Goal: Transaction & Acquisition: Obtain resource

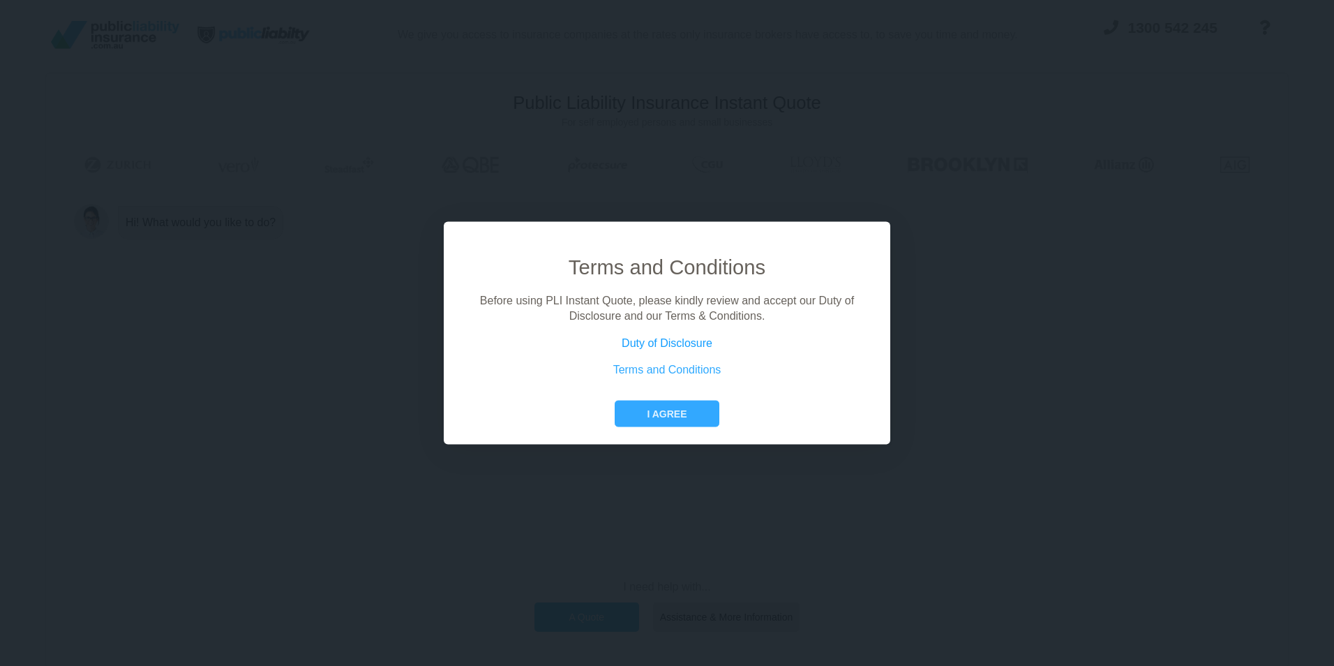
click at [673, 343] on link "Duty of Disclosure" at bounding box center [667, 342] width 91 height 12
click at [649, 366] on link "Terms and Conditions" at bounding box center [667, 370] width 108 height 12
click at [677, 406] on button "I agree" at bounding box center [667, 413] width 104 height 27
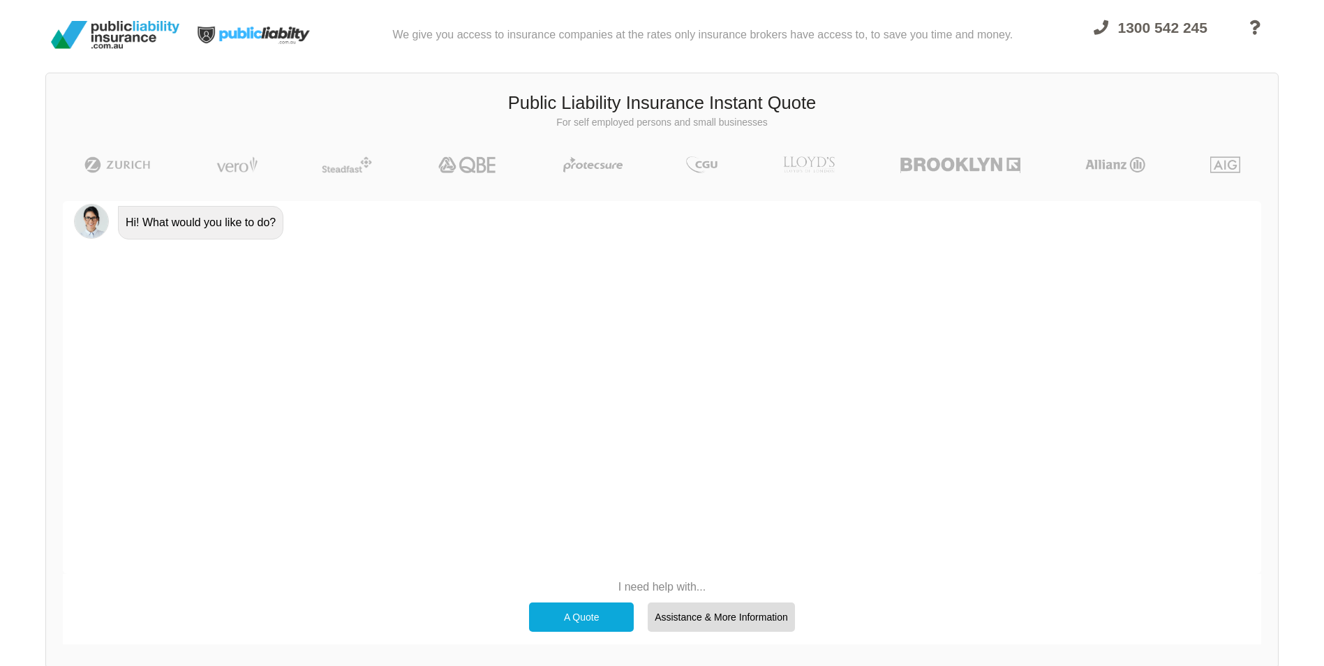
click at [579, 619] on div "A Quote" at bounding box center [581, 616] width 105 height 29
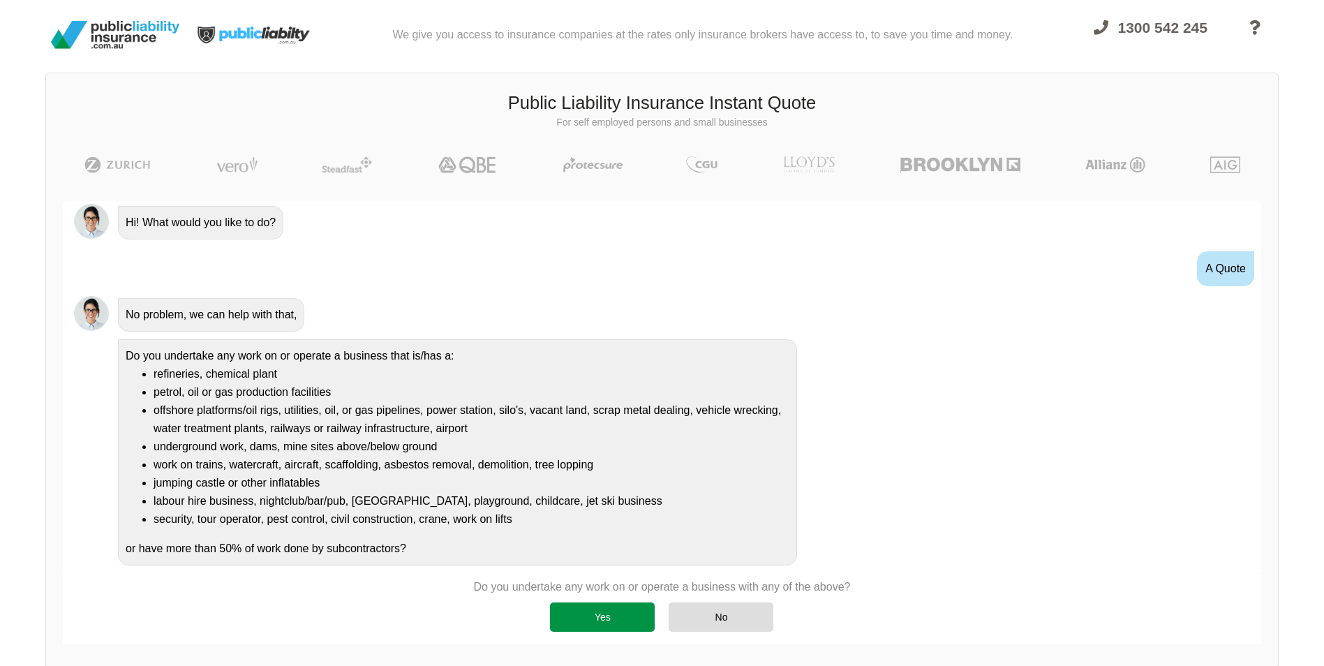
click at [618, 612] on div "Yes" at bounding box center [602, 616] width 105 height 29
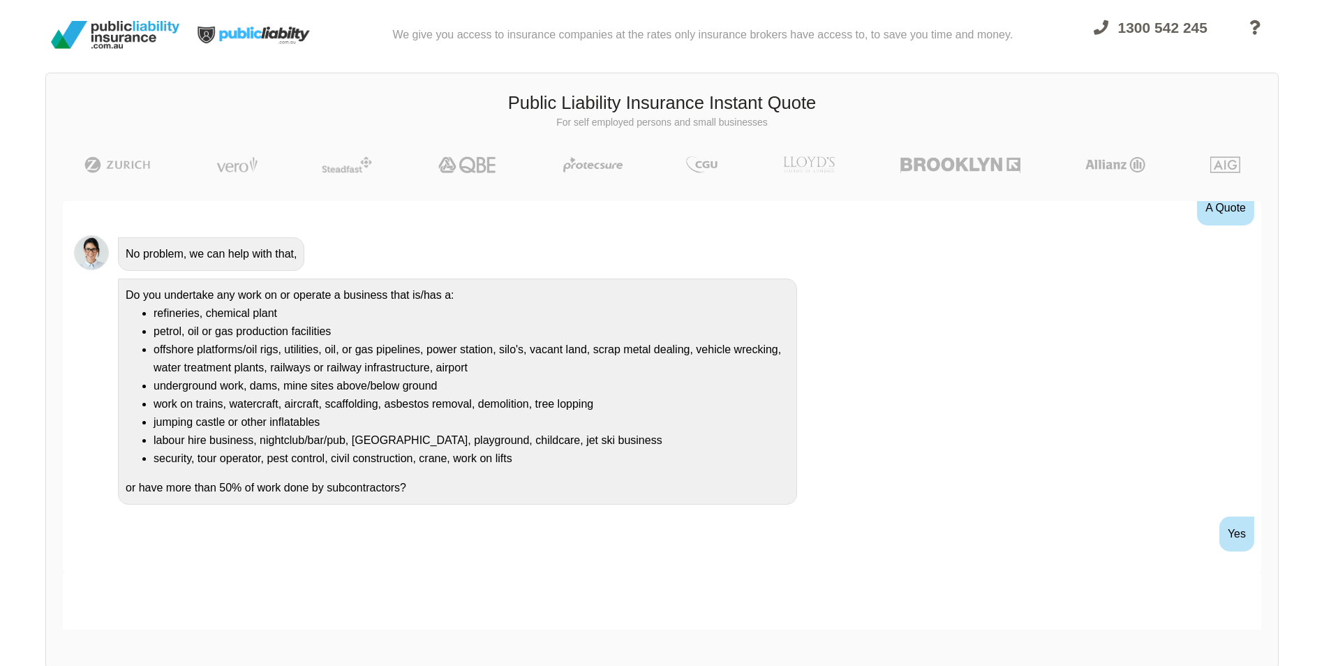
scroll to position [128, 0]
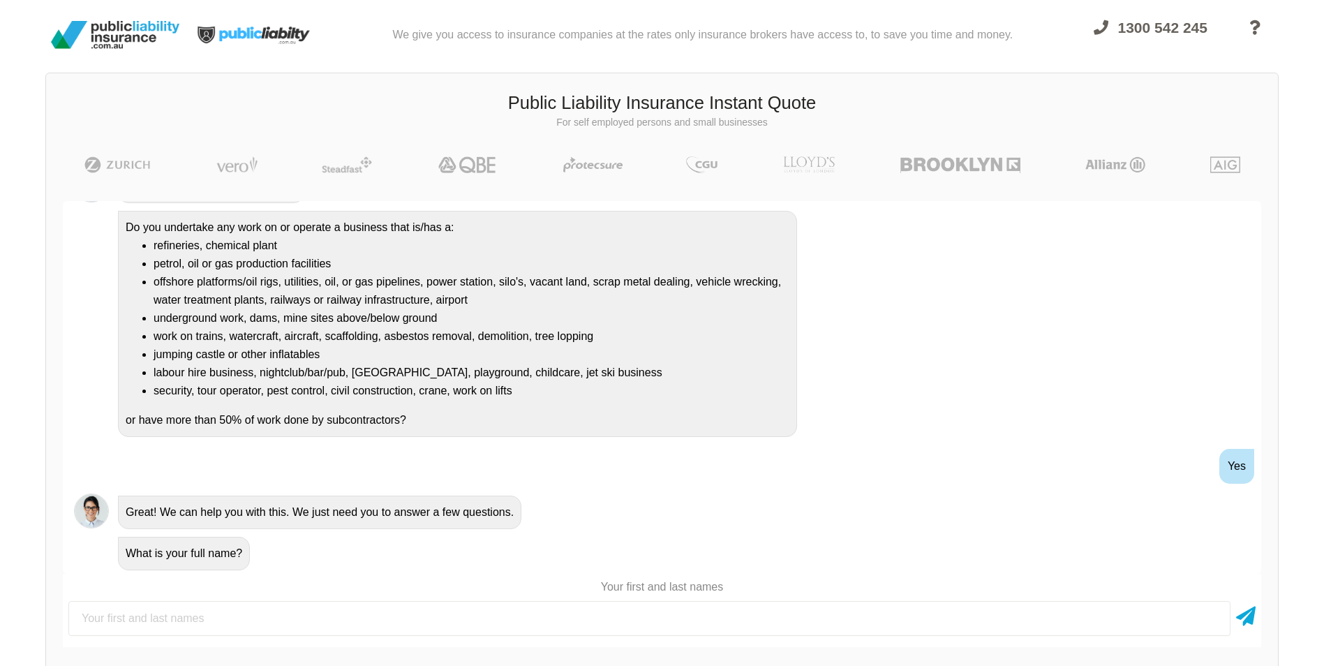
click at [81, 616] on input "text" at bounding box center [649, 618] width 1162 height 35
type input "[PERSON_NAME]"
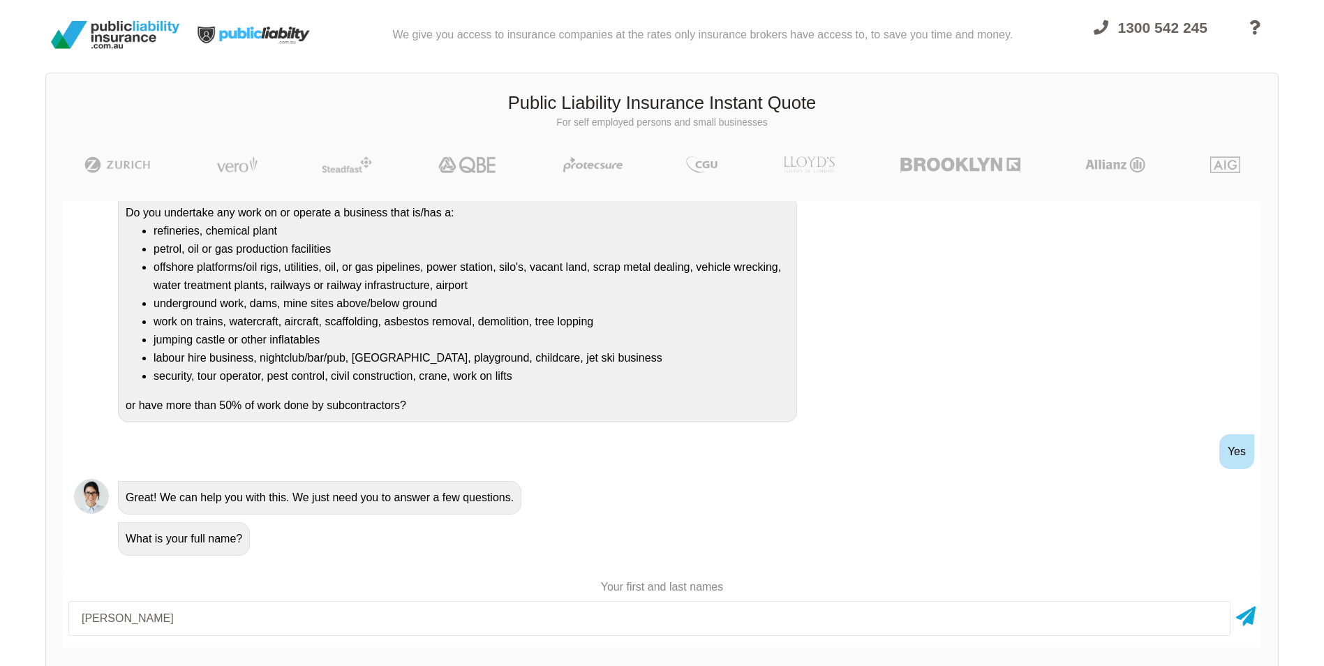
click at [1232, 454] on div "Yes" at bounding box center [1236, 451] width 35 height 35
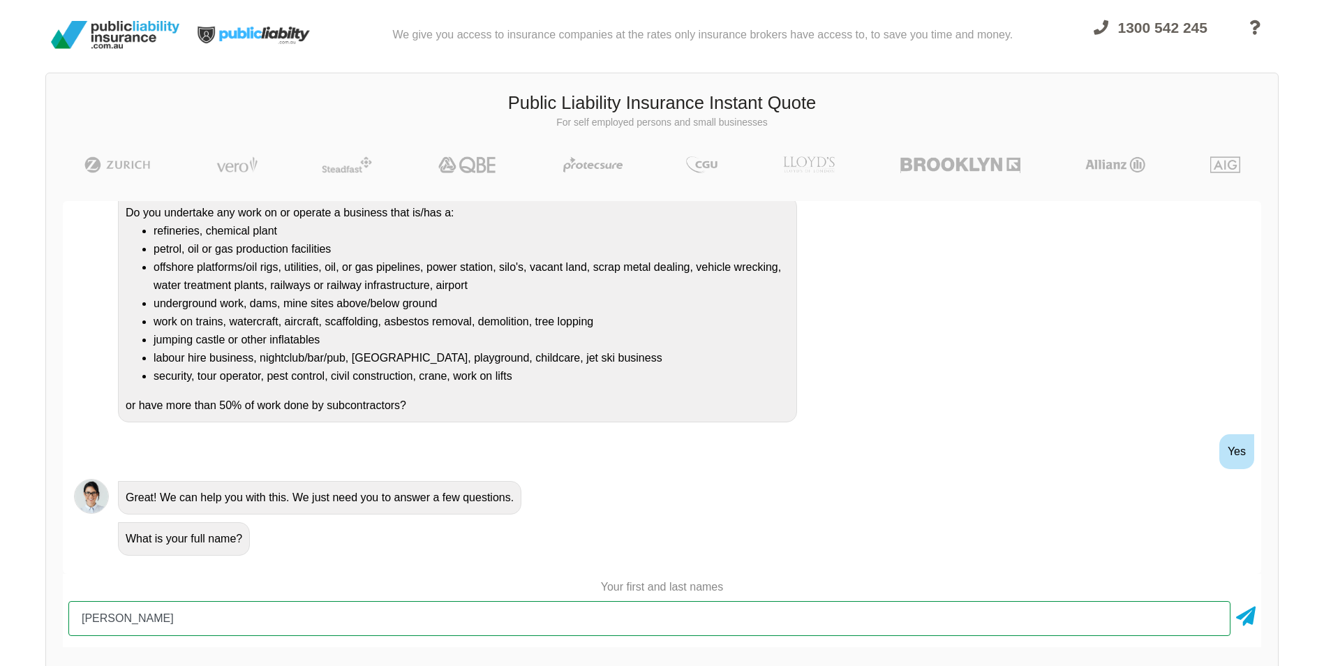
click at [981, 623] on input "[PERSON_NAME]" at bounding box center [649, 618] width 1162 height 35
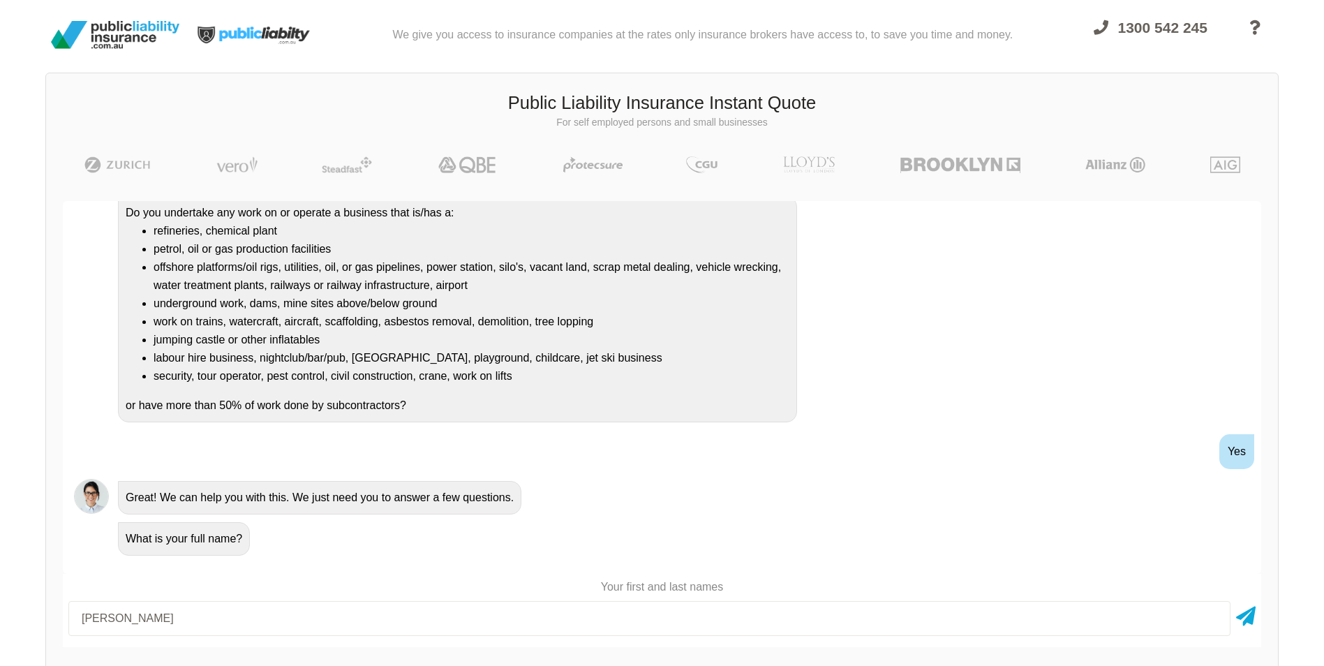
click at [711, 496] on div "Great! We can help you with this. We just need you to answer a few questions." at bounding box center [681, 497] width 1138 height 36
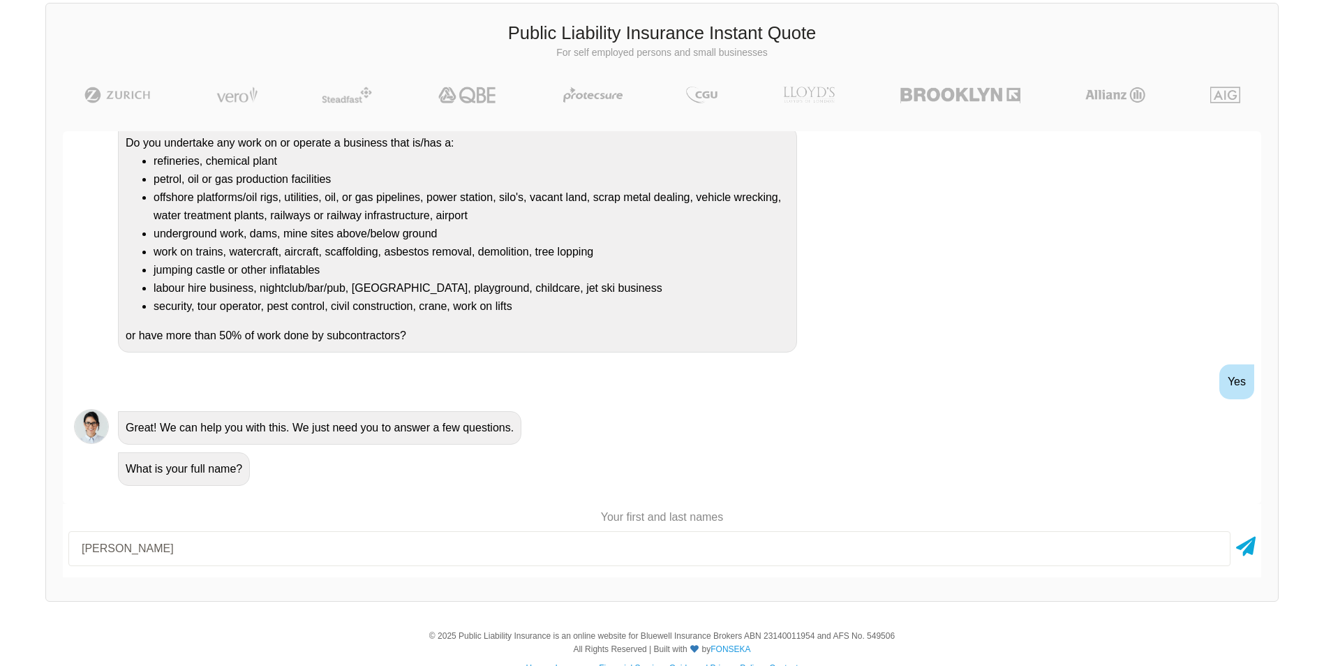
scroll to position [98, 0]
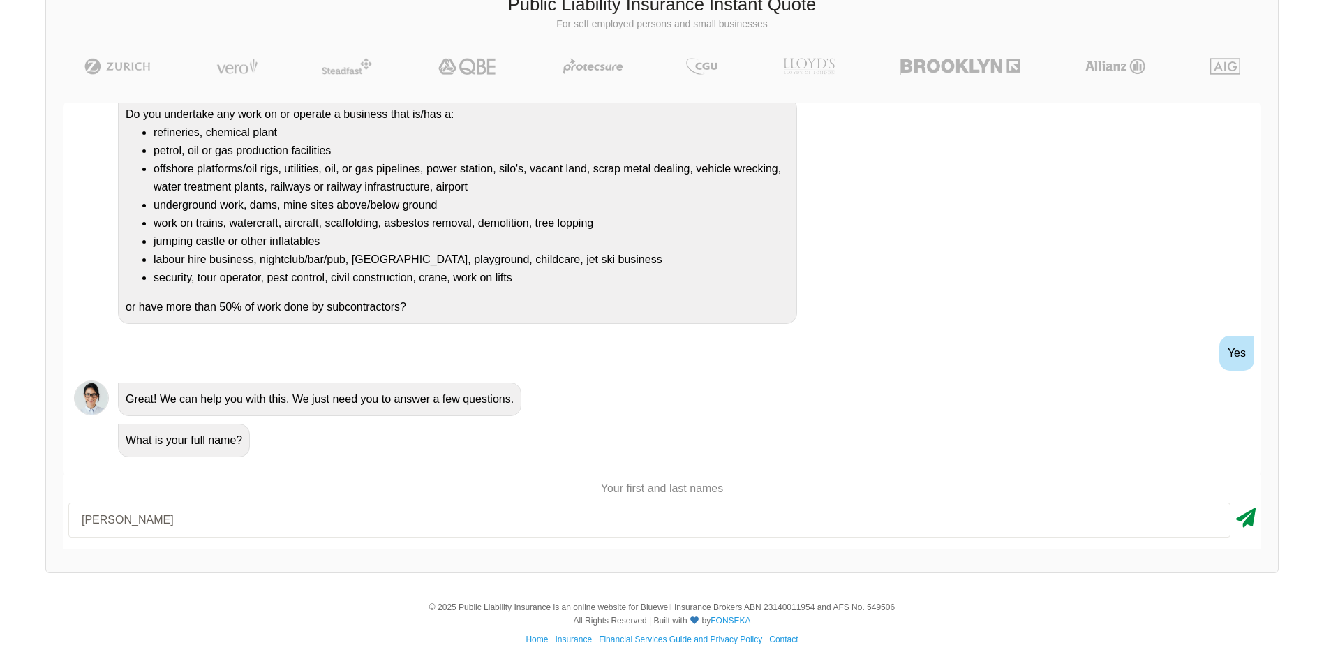
click at [1246, 518] on icon at bounding box center [1246, 514] width 20 height 25
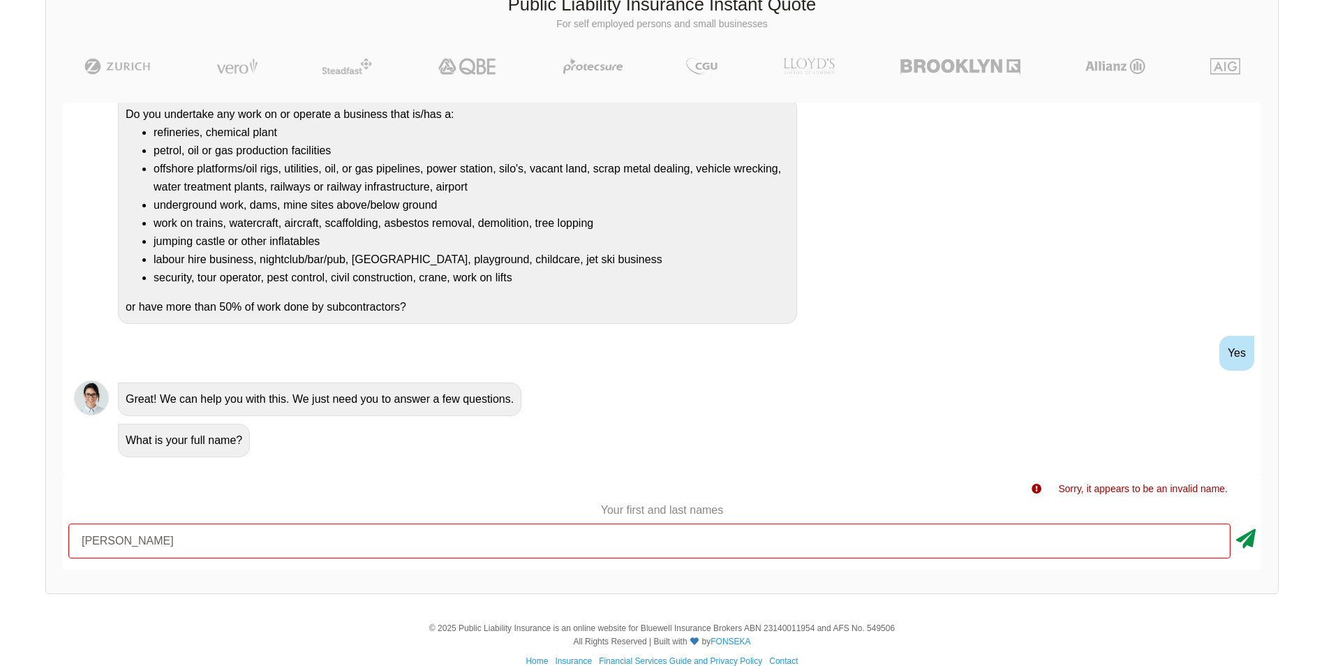
click at [1241, 539] on icon at bounding box center [1246, 535] width 20 height 25
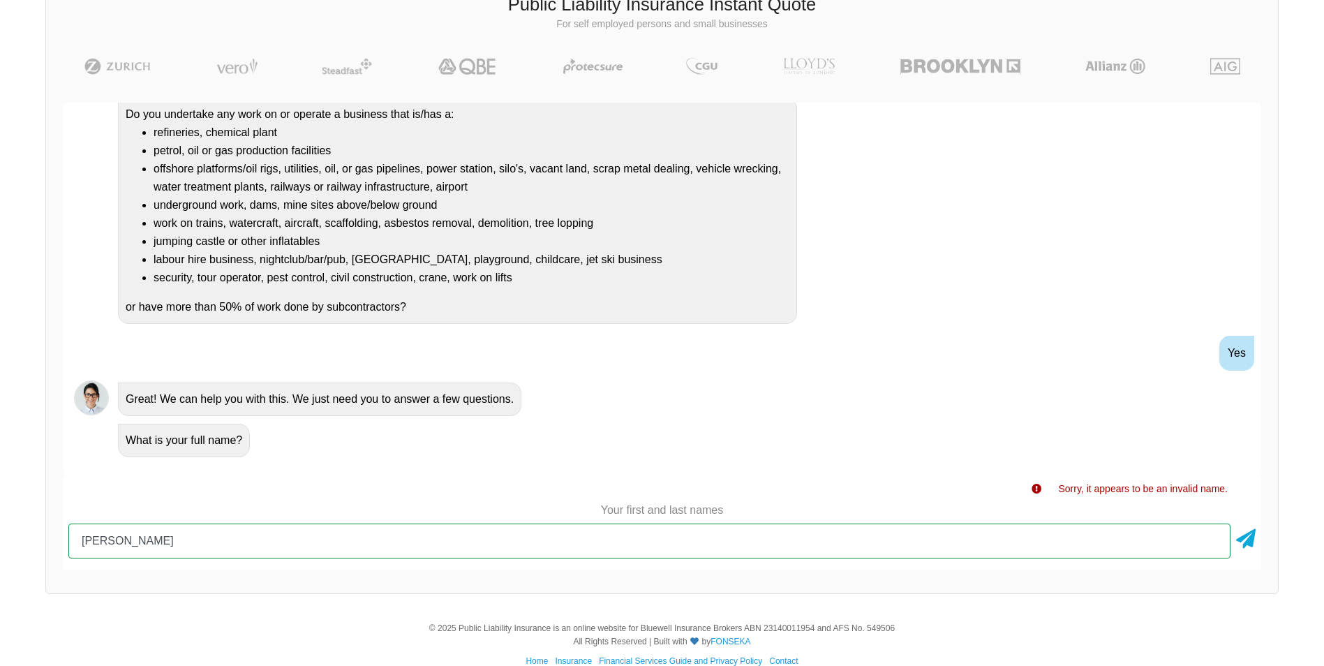
click at [1184, 551] on input "[PERSON_NAME]" at bounding box center [649, 540] width 1162 height 35
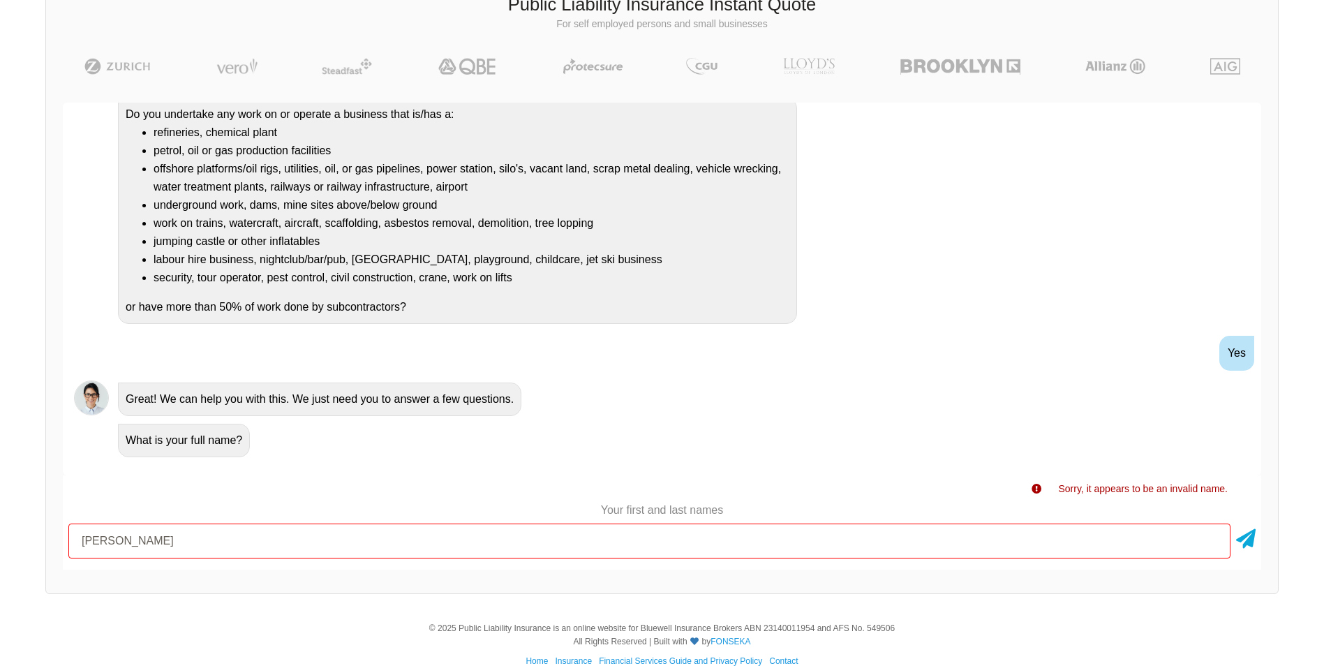
click at [541, 465] on div "Hi! What would you like to do? A Quote No problem, we can help with that, Do yo…" at bounding box center [662, 289] width 1198 height 373
click at [1246, 542] on icon at bounding box center [1246, 535] width 20 height 25
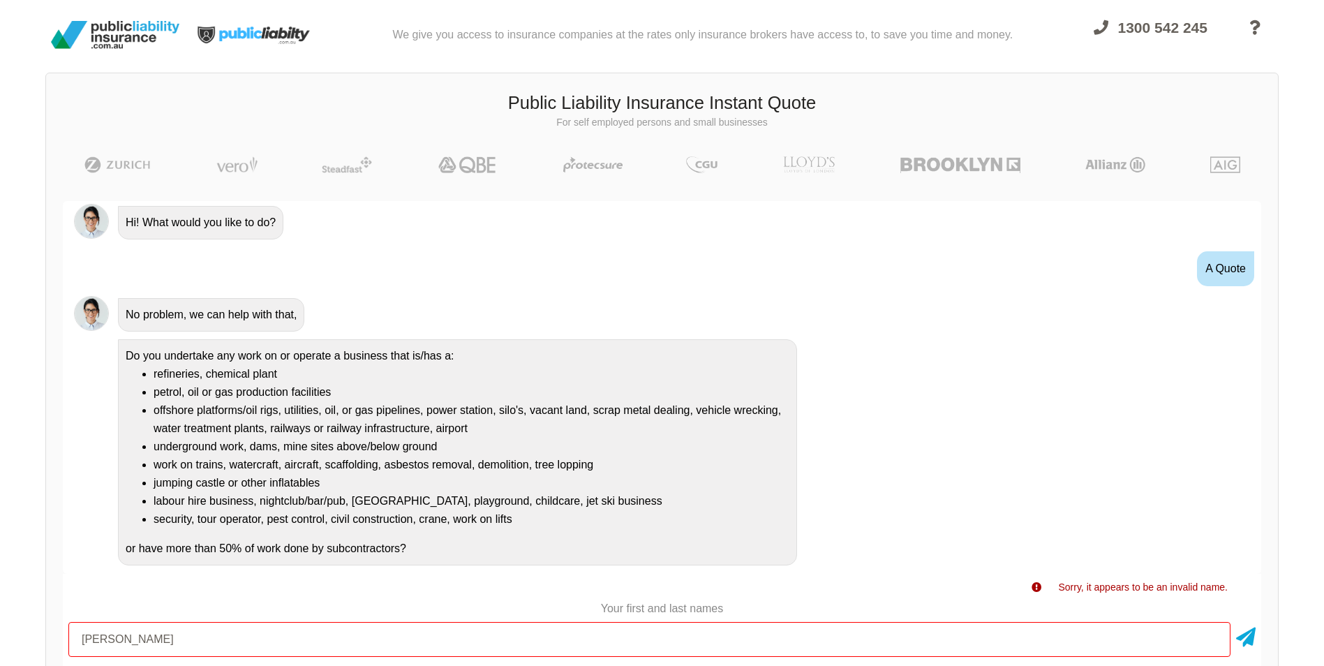
scroll to position [143, 0]
